Goal: Check status: Check status

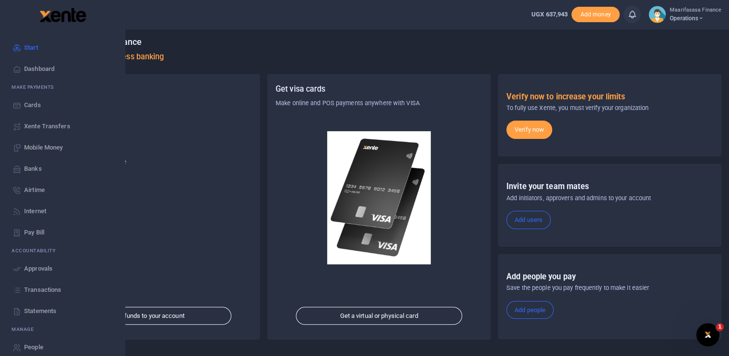
click at [34, 269] on span "Approvals" at bounding box center [38, 269] width 28 height 10
click at [44, 269] on span "Approvals" at bounding box center [38, 269] width 28 height 10
click at [32, 269] on span "Approvals" at bounding box center [38, 269] width 28 height 10
click at [39, 269] on span "Approvals" at bounding box center [38, 269] width 28 height 10
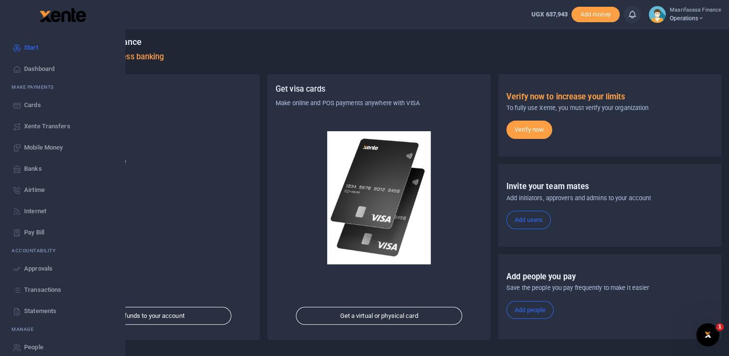
scroll to position [9, 0]
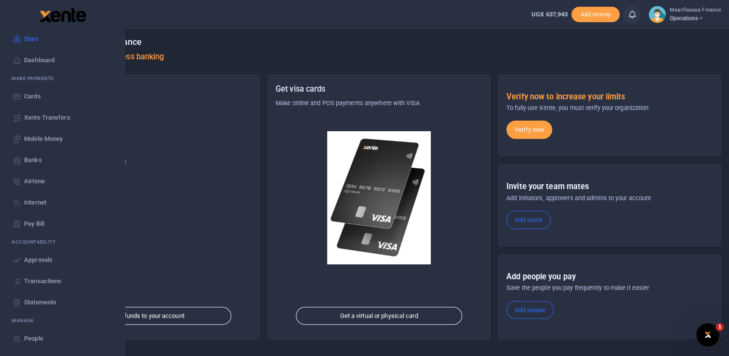
click at [48, 261] on span "Approvals" at bounding box center [38, 260] width 28 height 10
click at [46, 260] on span "Approvals" at bounding box center [38, 260] width 28 height 10
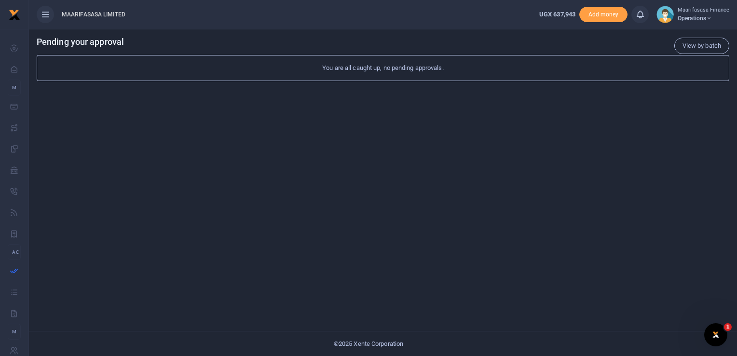
drag, startPoint x: 0, startPoint y: 0, endPoint x: 67, endPoint y: 295, distance: 302.6
click at [67, 295] on div "View by batch Pending your approval You are all caught up, no pending approvals." at bounding box center [383, 192] width 708 height 327
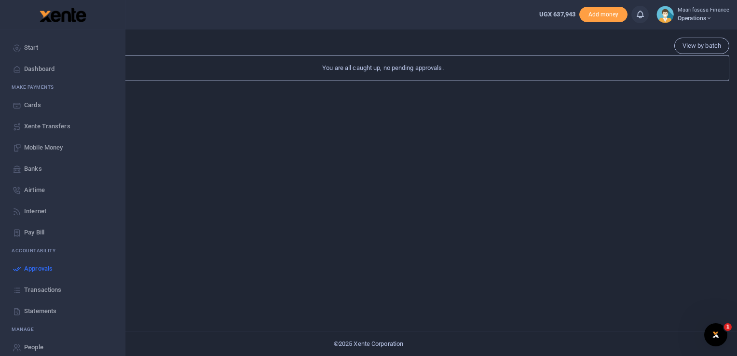
click at [36, 269] on span "Approvals" at bounding box center [38, 269] width 28 height 10
